Goal: Information Seeking & Learning: Learn about a topic

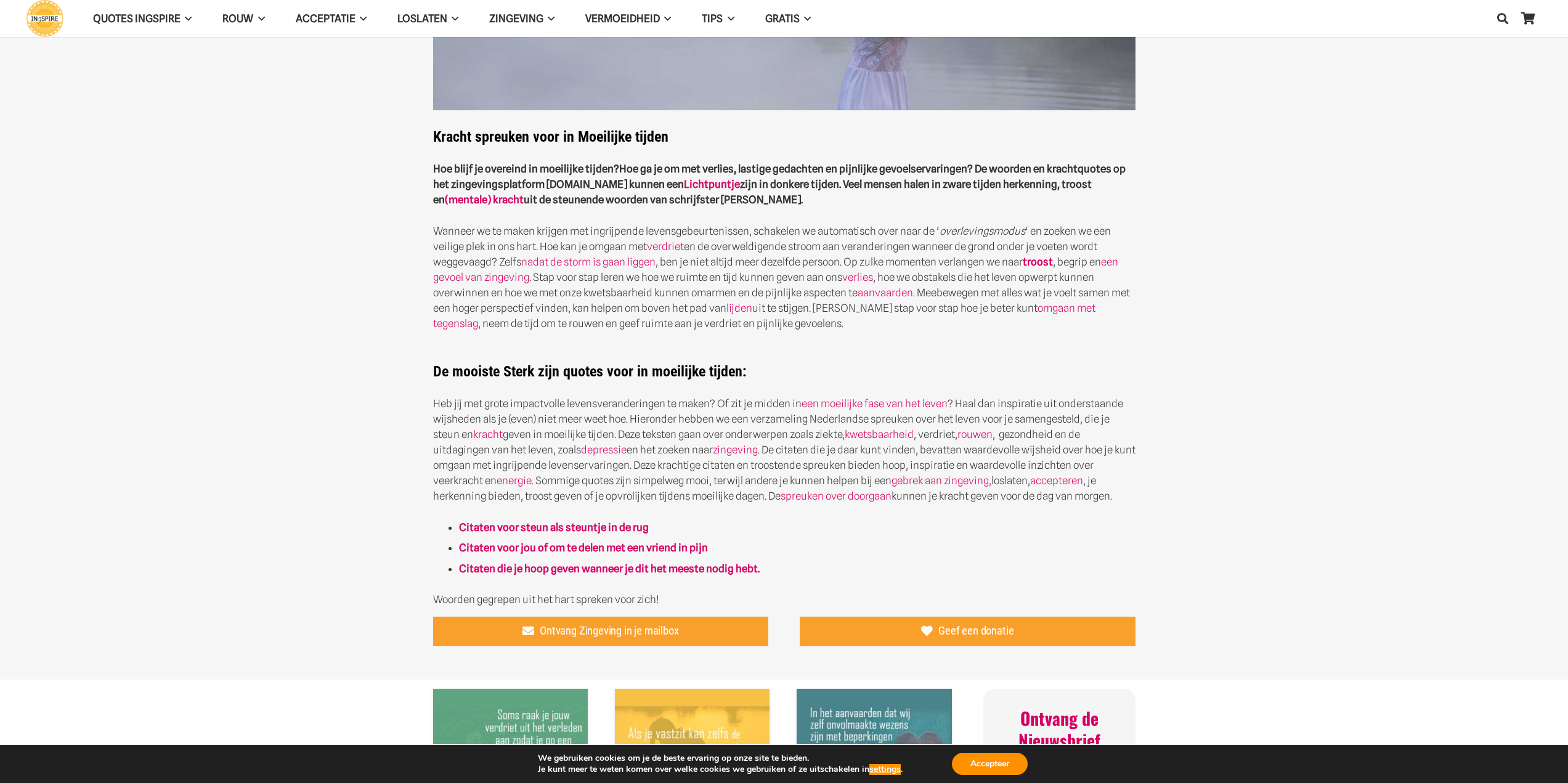
scroll to position [247, 0]
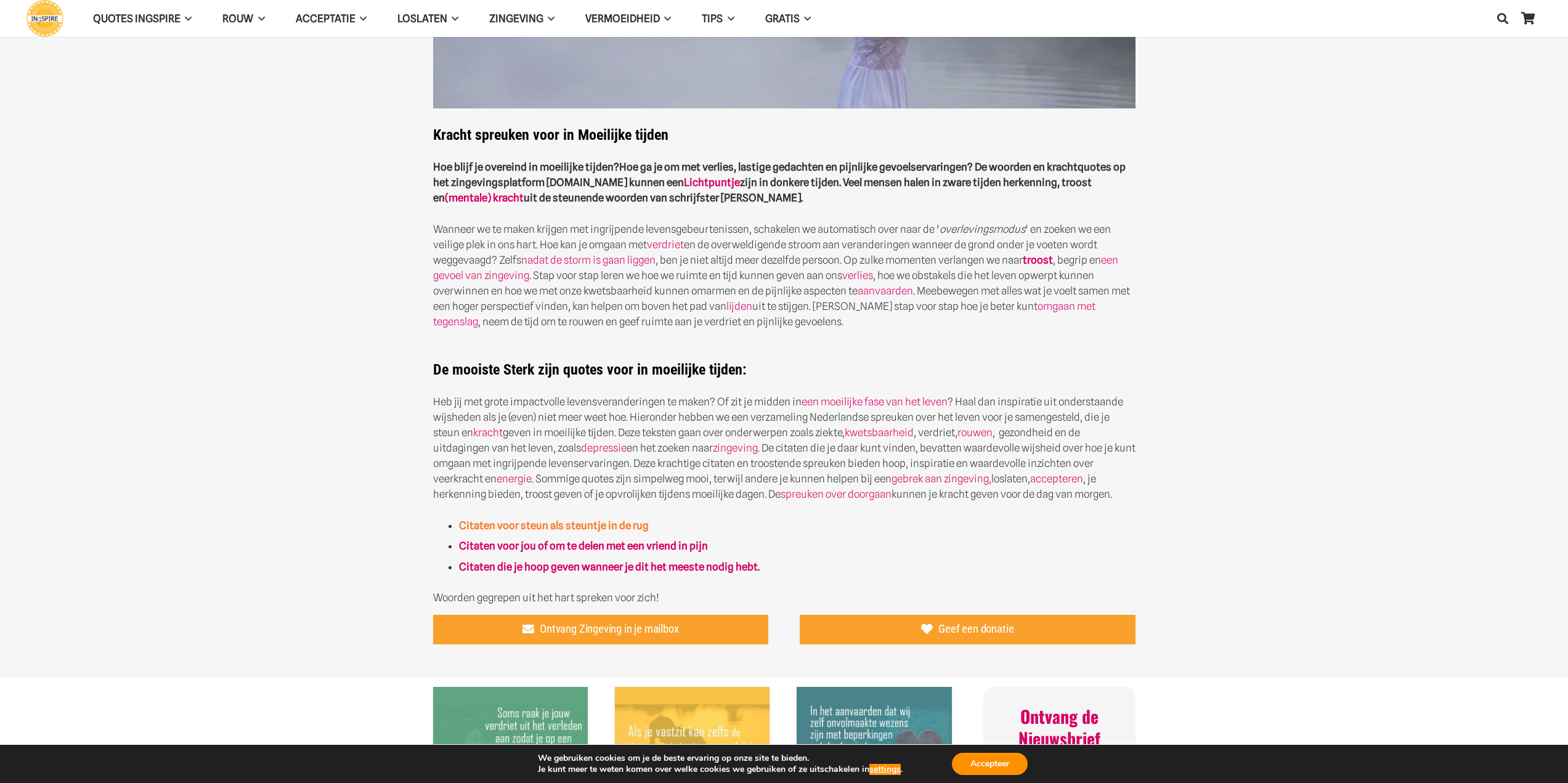
click at [517, 526] on strong "Citaten voor steun als steuntje in de rug" at bounding box center [554, 525] width 190 height 13
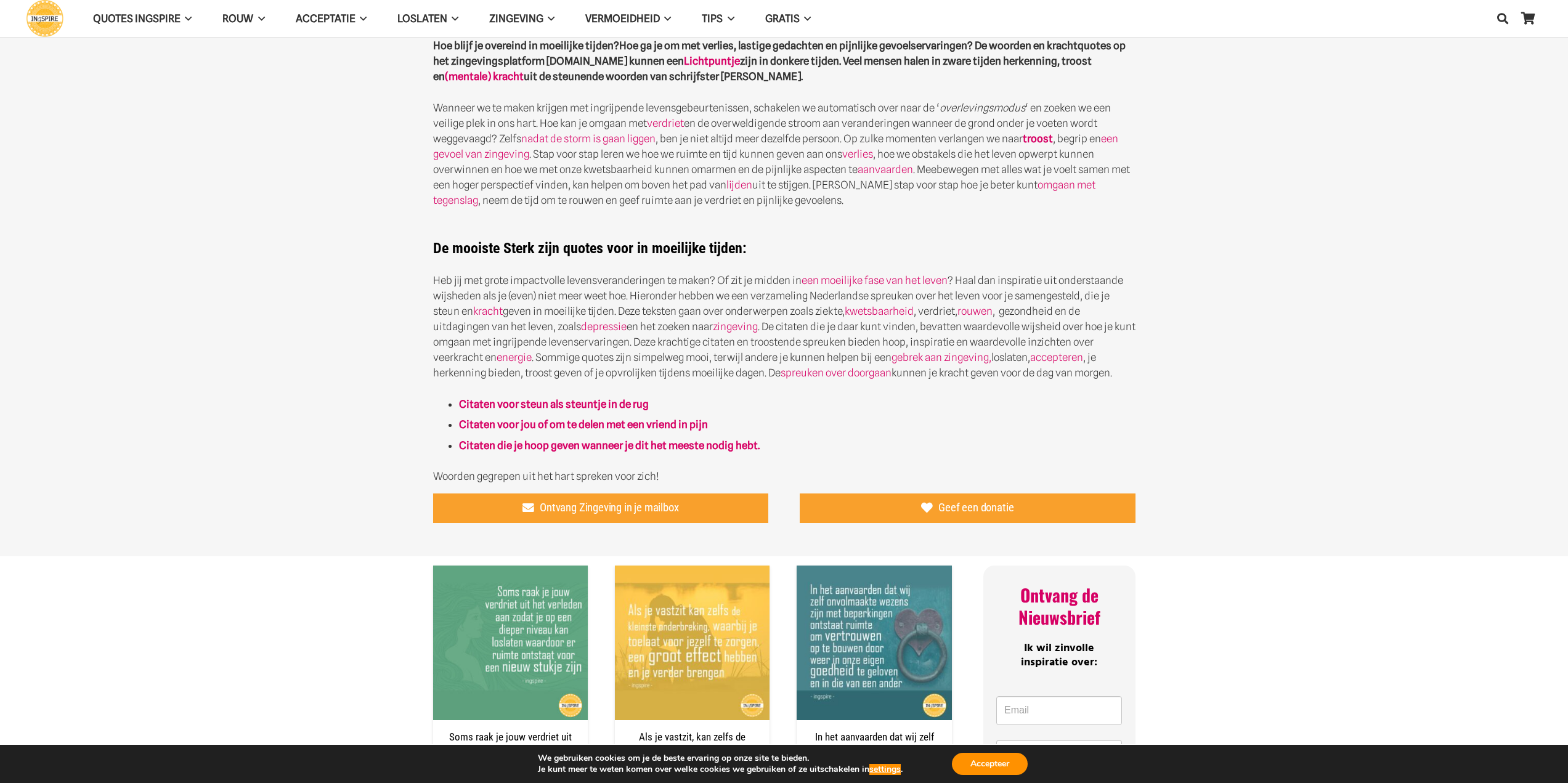
scroll to position [369, 0]
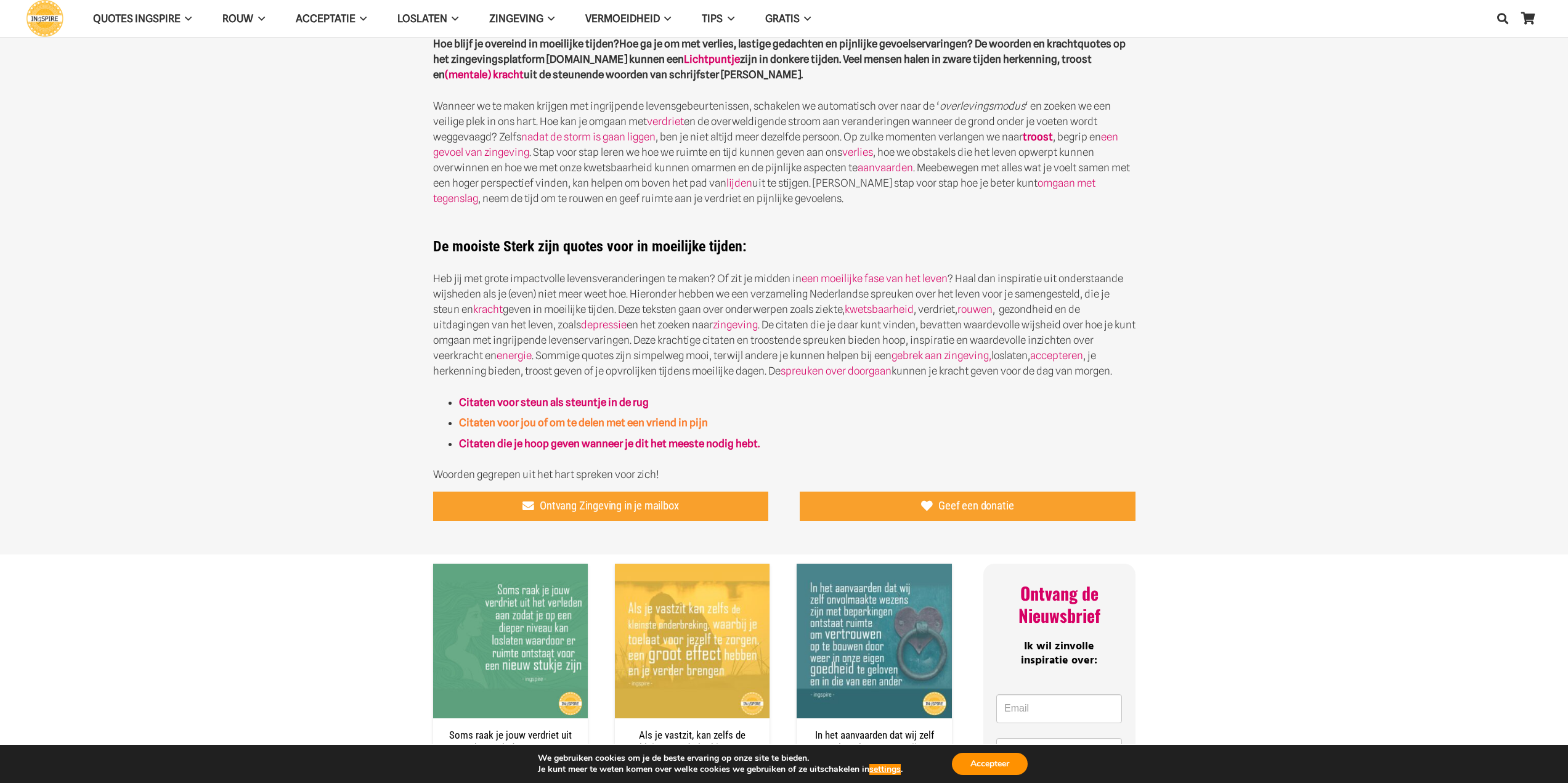
click at [533, 422] on strong "Citaten voor jou of om te delen met een vriend in pijn" at bounding box center [584, 423] width 249 height 13
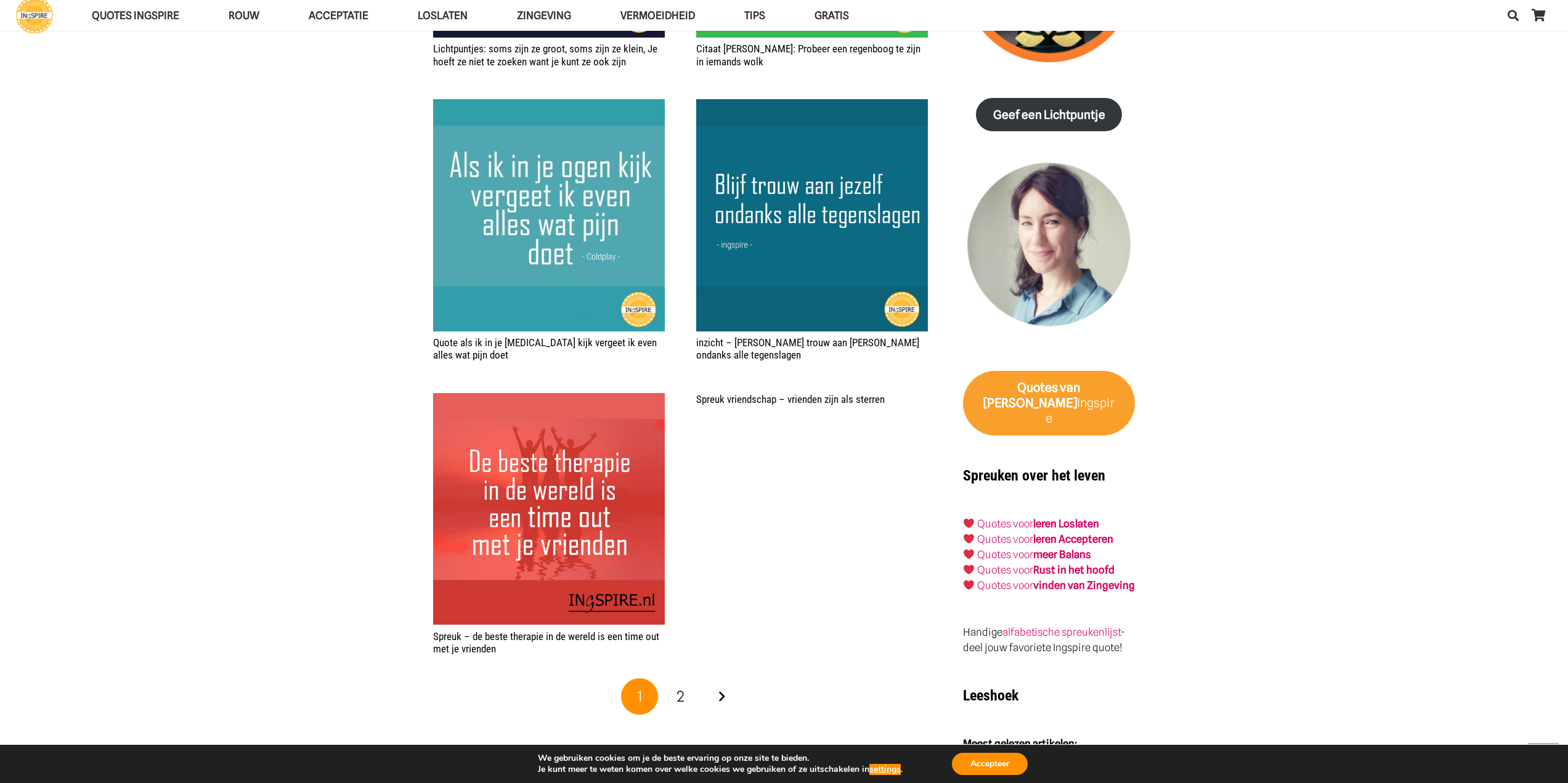
scroll to position [1602, 0]
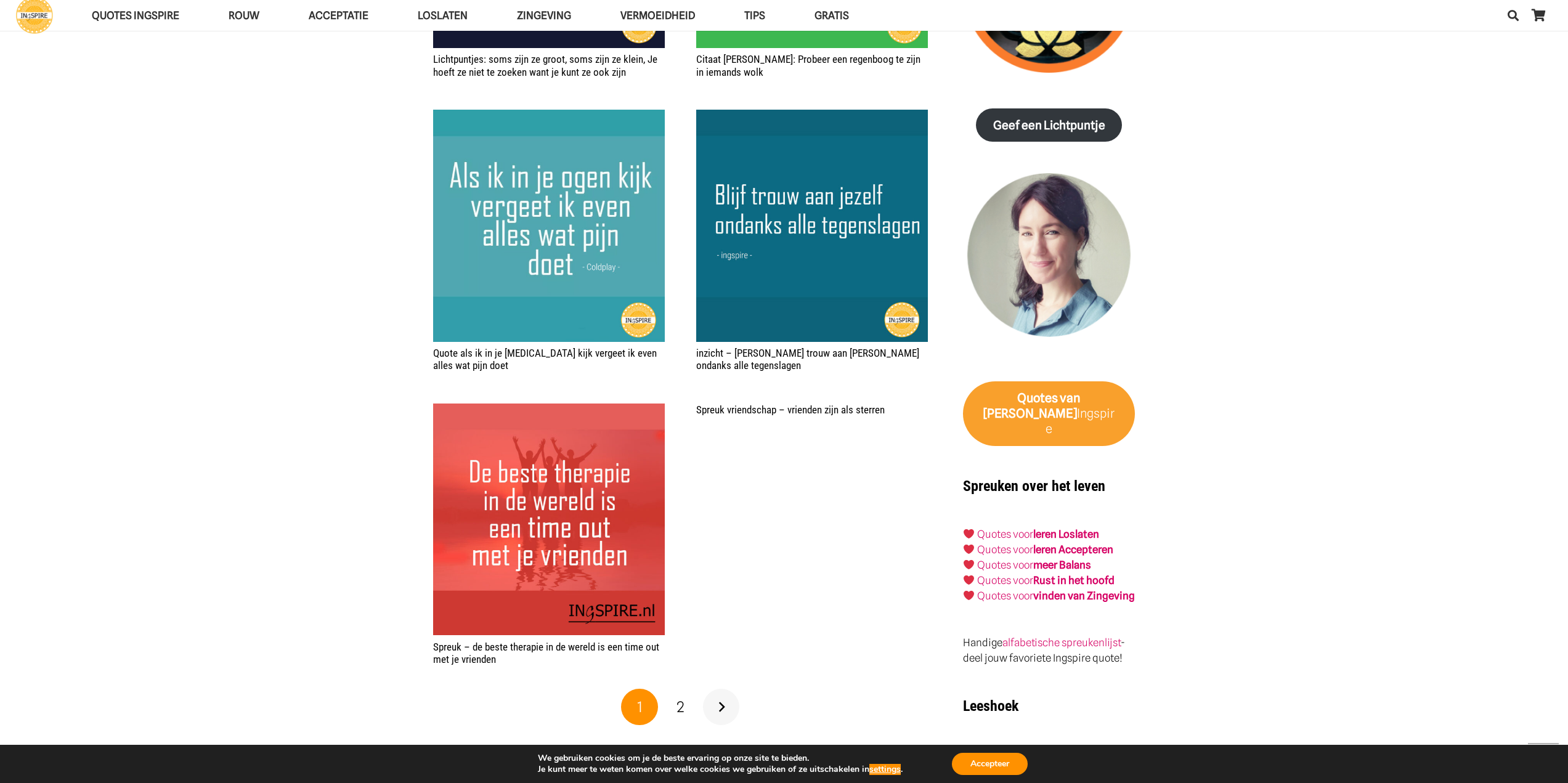
click at [721, 710] on link "Volgende" at bounding box center [721, 707] width 37 height 37
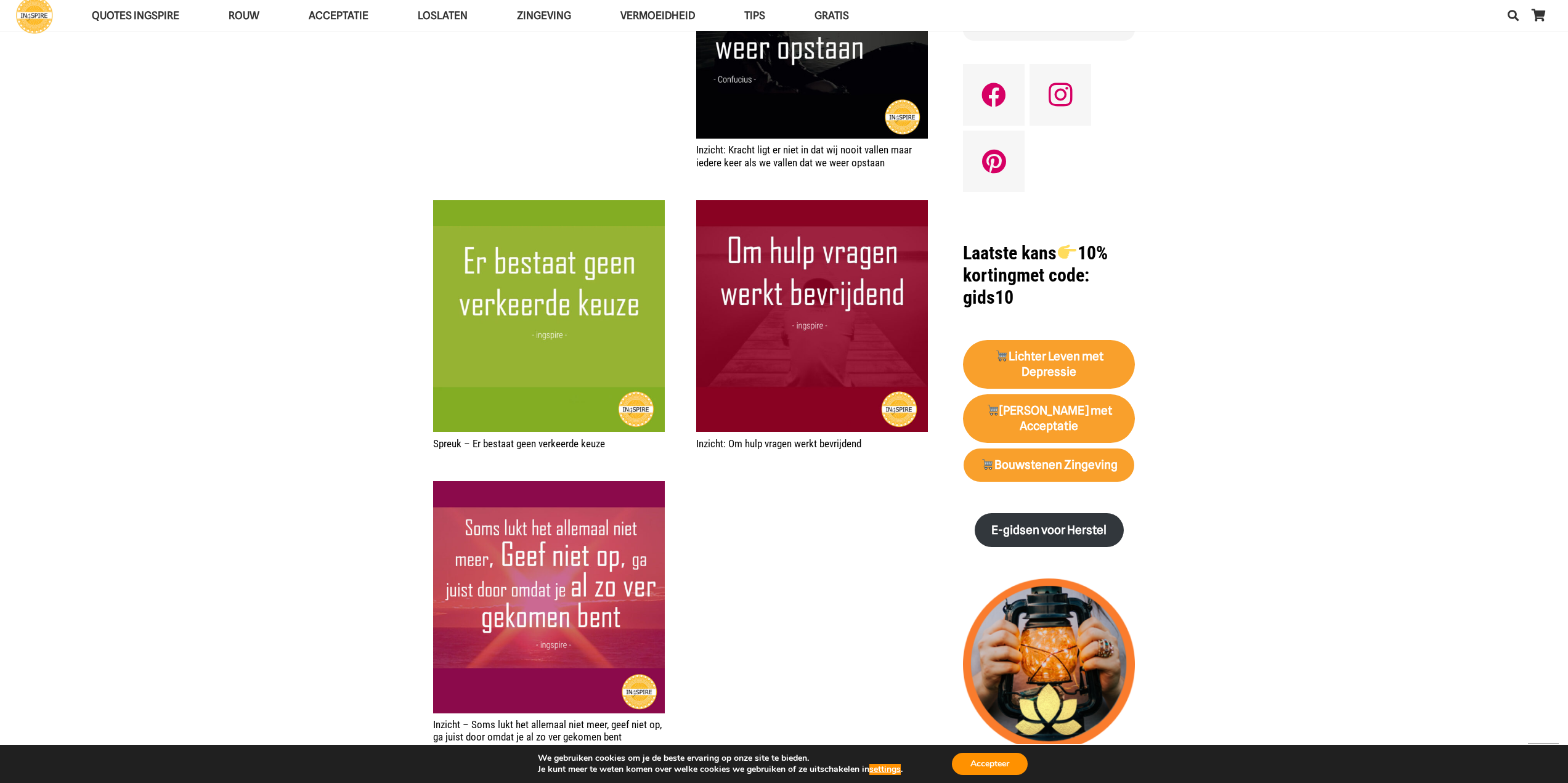
scroll to position [986, 0]
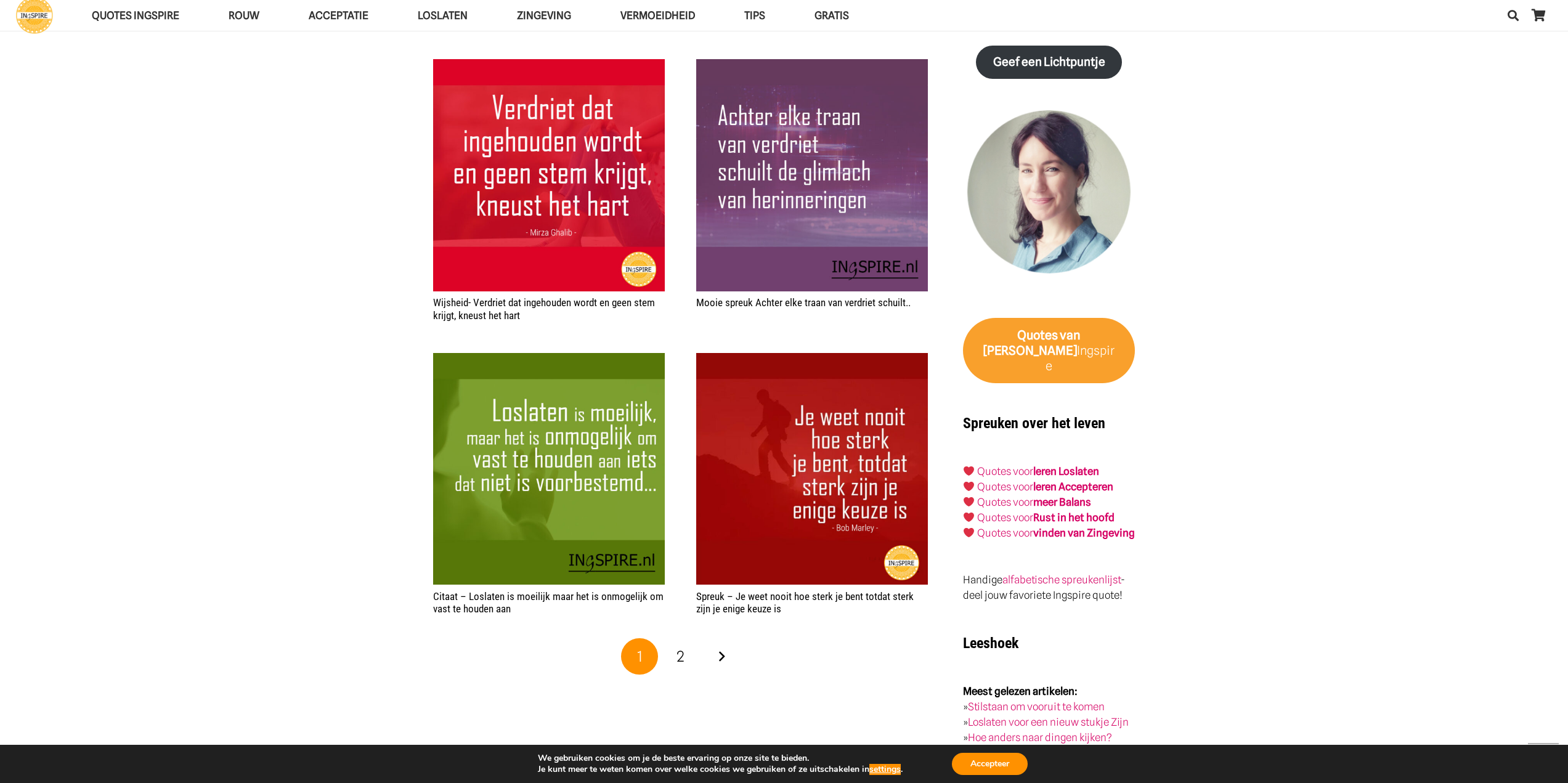
scroll to position [1725, 0]
click at [720, 658] on link "Volgende" at bounding box center [721, 656] width 37 height 37
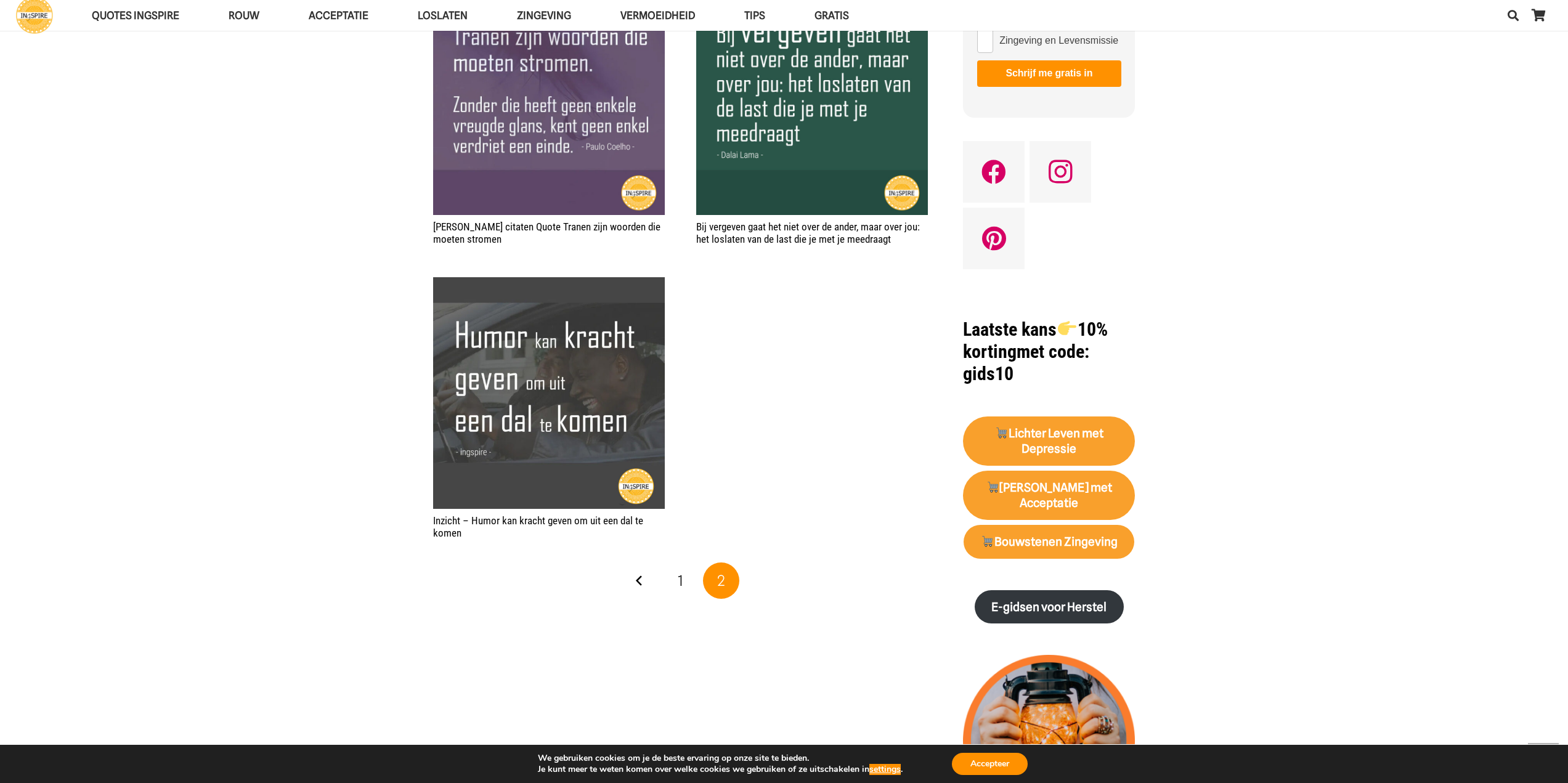
scroll to position [924, 0]
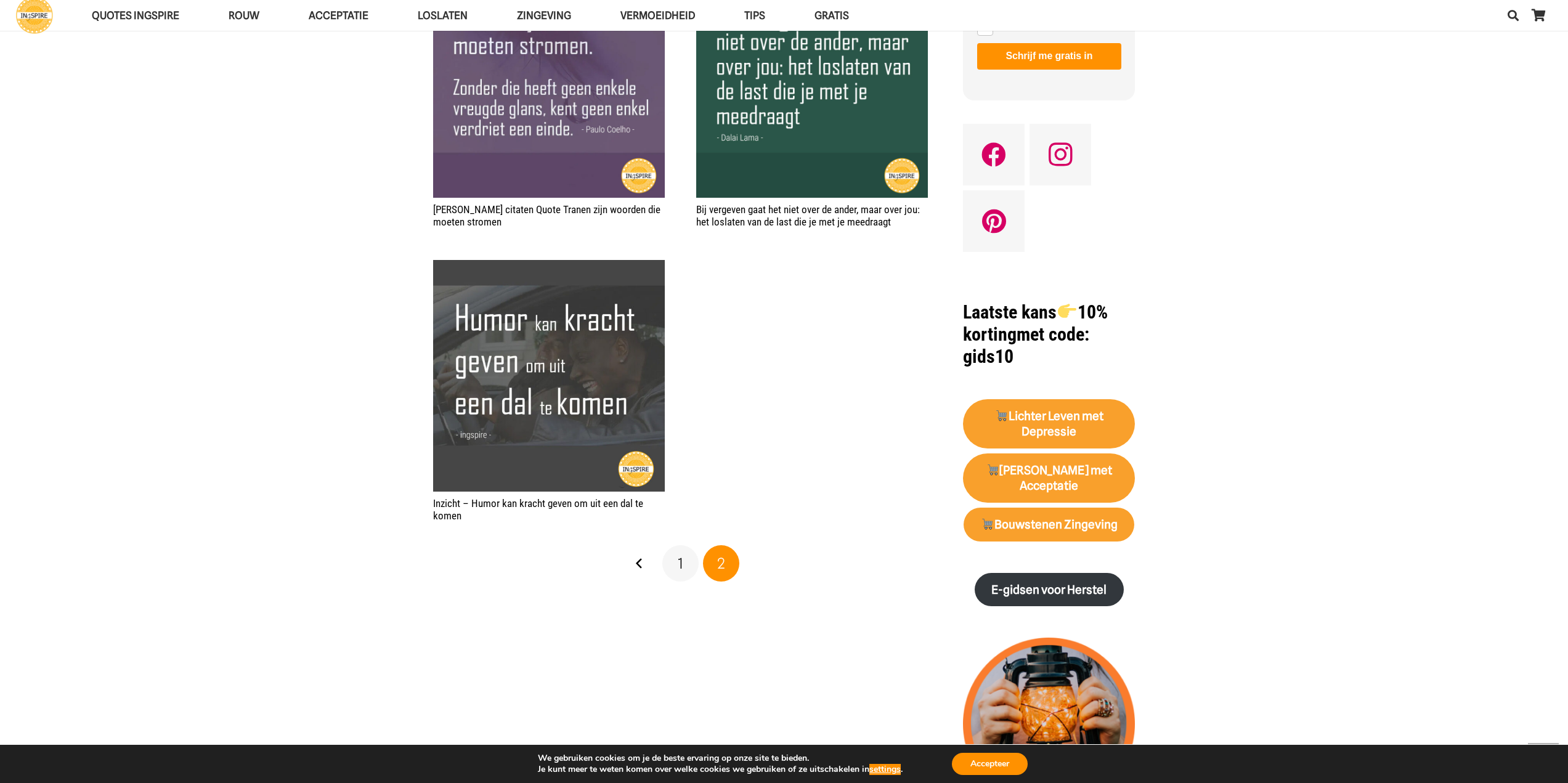
click at [684, 567] on link "1" at bounding box center [680, 563] width 37 height 37
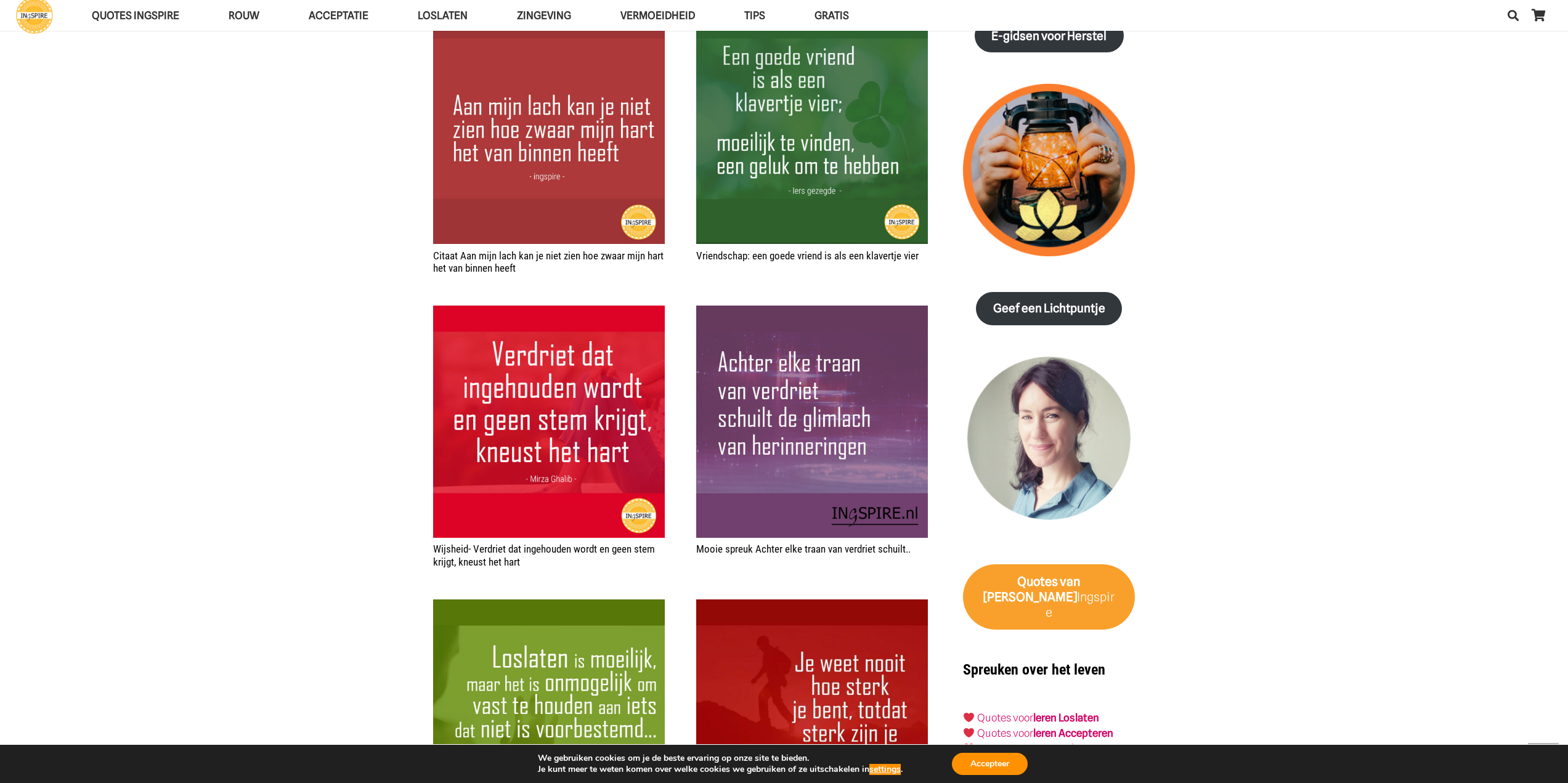
scroll to position [1479, 0]
click at [825, 430] on img "Mooie spreuk Achter elke traan van verdriet schuilt.." at bounding box center [812, 421] width 232 height 232
